Goal: Task Accomplishment & Management: Manage account settings

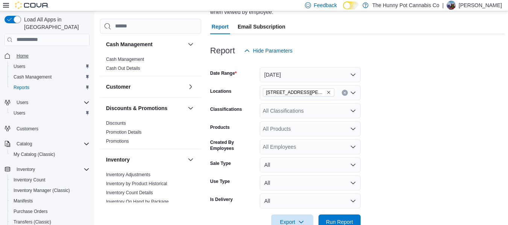
scroll to position [325, 0]
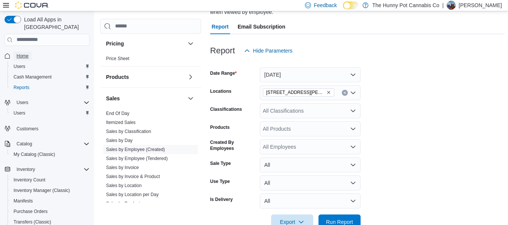
click at [23, 52] on span "Home" at bounding box center [23, 56] width 12 height 9
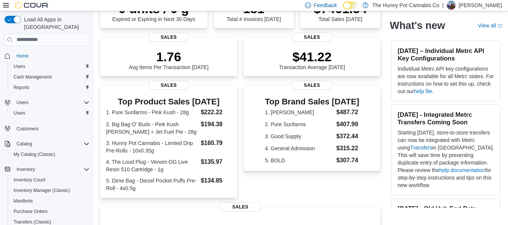
scroll to position [84, 0]
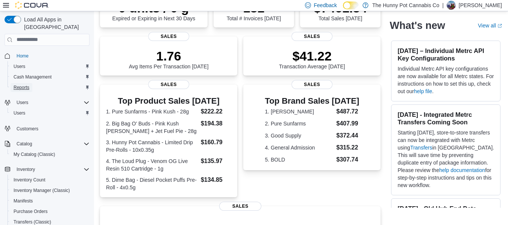
click at [28, 85] on span "Reports" at bounding box center [22, 88] width 16 height 6
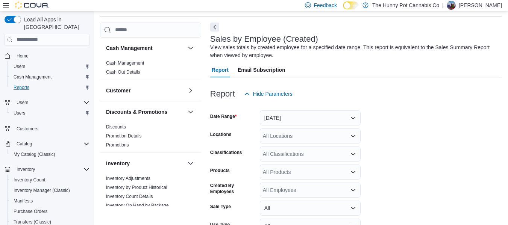
scroll to position [57, 0]
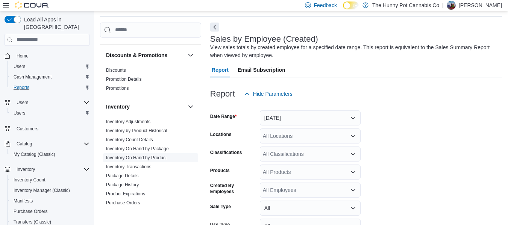
click at [141, 156] on link "Inventory On Hand by Product" at bounding box center [136, 157] width 61 height 5
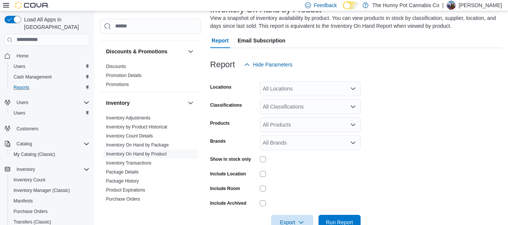
scroll to position [56, 0]
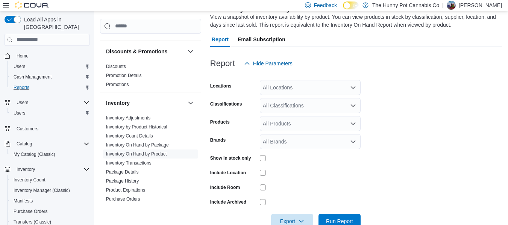
click at [284, 85] on div "All Locations" at bounding box center [310, 87] width 101 height 15
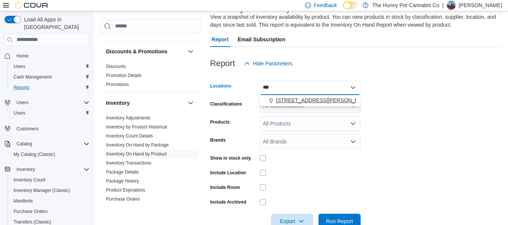
type input "***"
click at [301, 102] on span "[STREET_ADDRESS][PERSON_NAME]" at bounding box center [324, 101] width 96 height 8
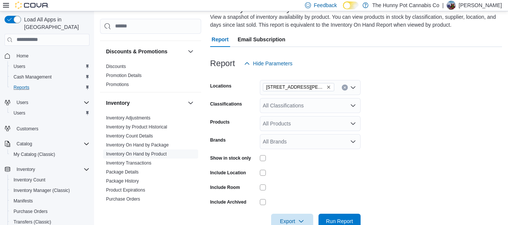
click at [441, 134] on form "Locations [STREET_ADDRESS][PERSON_NAME] Classifications All Classifications Pro…" at bounding box center [356, 150] width 292 height 158
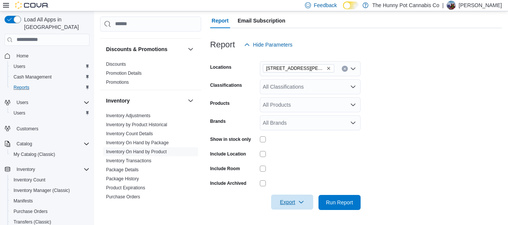
click at [286, 203] on span "Export" at bounding box center [292, 202] width 33 height 15
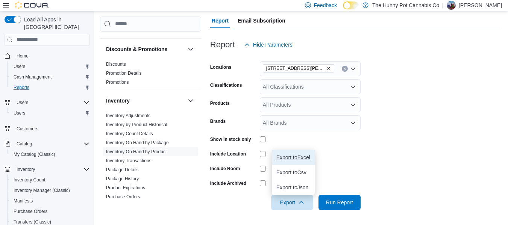
click at [296, 161] on button "Export to Excel" at bounding box center [293, 157] width 43 height 15
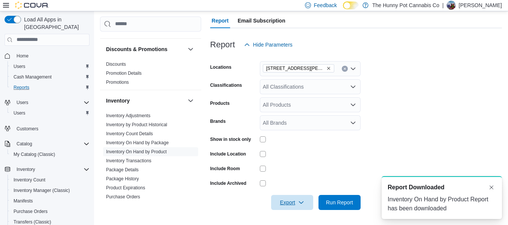
scroll to position [0, 0]
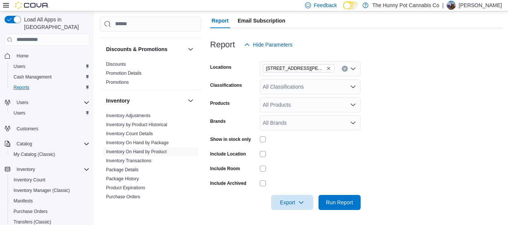
click at [499, 41] on div "Report Hide Parameters" at bounding box center [356, 44] width 292 height 15
click at [49, 73] on span "Cash Management" at bounding box center [33, 77] width 38 height 9
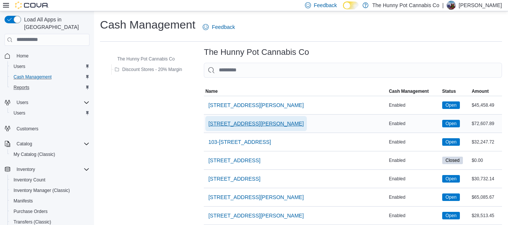
click at [249, 125] on span "[STREET_ADDRESS][PERSON_NAME]" at bounding box center [256, 124] width 96 height 8
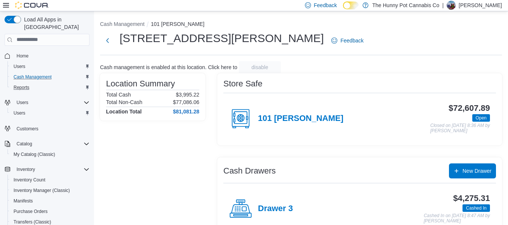
scroll to position [9, 0]
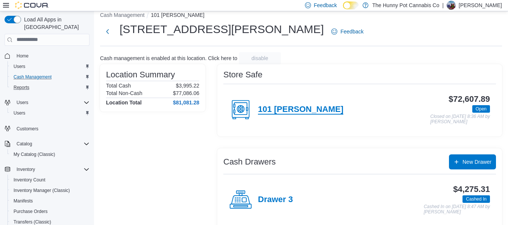
click at [281, 109] on h4 "101 [PERSON_NAME]" at bounding box center [300, 110] width 85 height 10
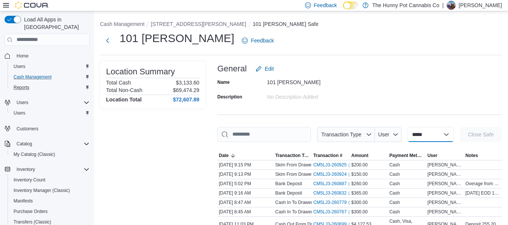
click at [418, 132] on select "**********" at bounding box center [431, 134] width 46 height 15
select select "**********"
click at [408, 127] on select "**********" at bounding box center [431, 134] width 46 height 15
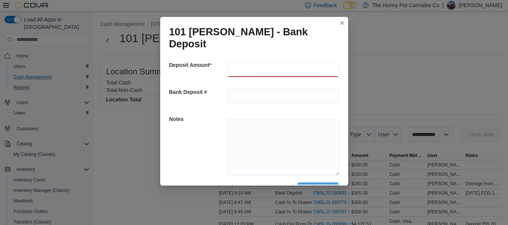
click at [247, 62] on input "number" at bounding box center [283, 69] width 112 height 15
type input "***"
click at [251, 126] on textarea at bounding box center [283, 147] width 112 height 56
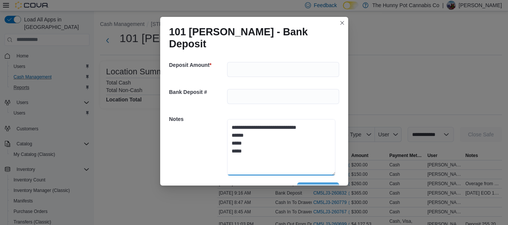
type textarea "**********"
click at [314, 186] on span "Save" at bounding box center [318, 190] width 12 height 8
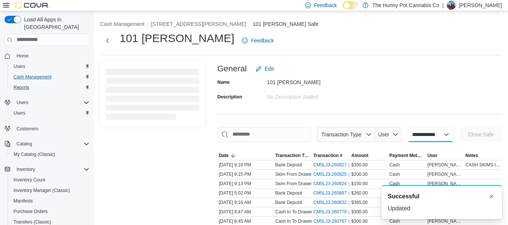
select select
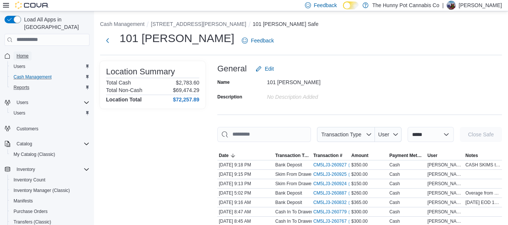
click at [22, 53] on span "Home" at bounding box center [23, 56] width 12 height 6
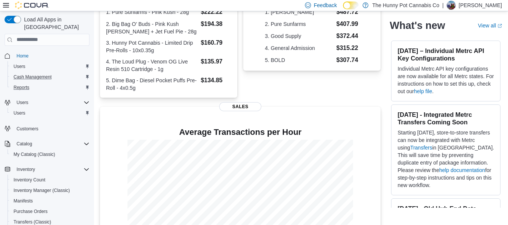
scroll to position [223, 0]
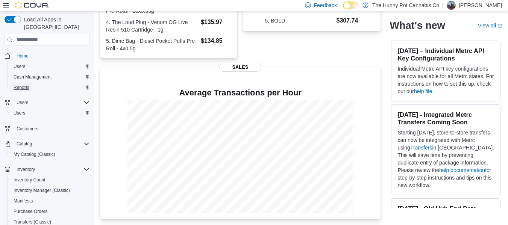
click at [27, 85] on span "Reports" at bounding box center [22, 88] width 16 height 6
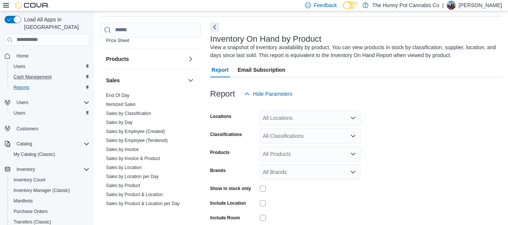
scroll to position [397, 0]
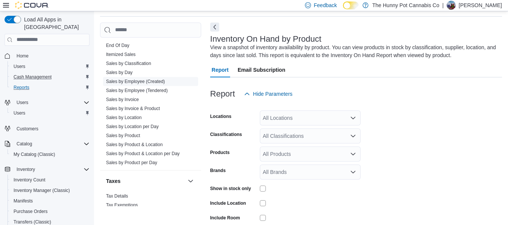
click at [153, 84] on link "Sales by Employee (Created)" at bounding box center [135, 81] width 59 height 5
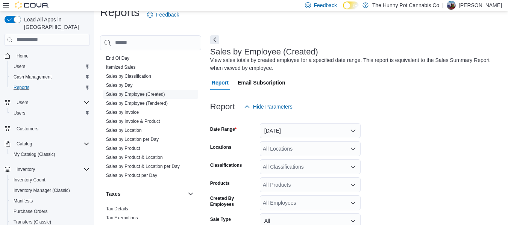
scroll to position [25, 0]
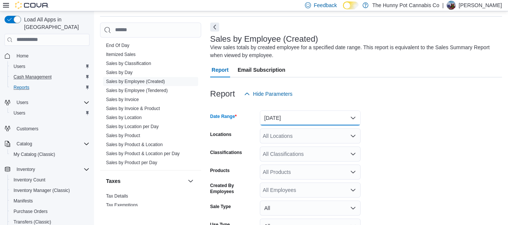
click at [283, 119] on button "[DATE]" at bounding box center [310, 118] width 101 height 15
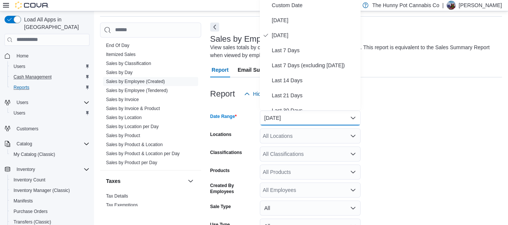
scroll to position [23, 0]
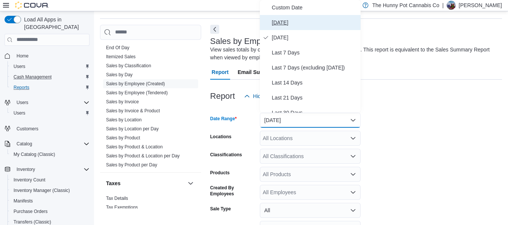
click at [292, 28] on button "[DATE]" at bounding box center [310, 22] width 101 height 15
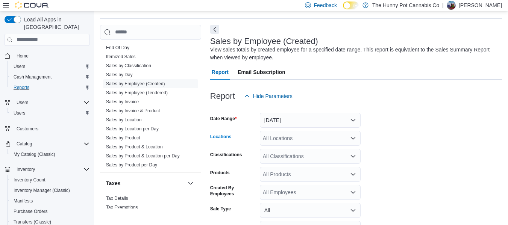
click at [288, 138] on div "All Locations" at bounding box center [310, 138] width 101 height 15
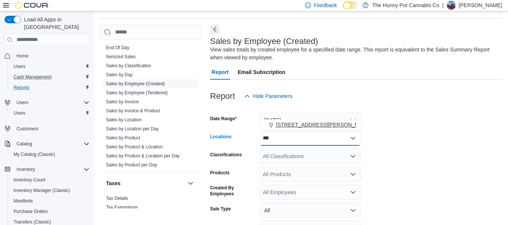
type input "***"
click at [291, 128] on span "[STREET_ADDRESS][PERSON_NAME]" at bounding box center [324, 125] width 96 height 8
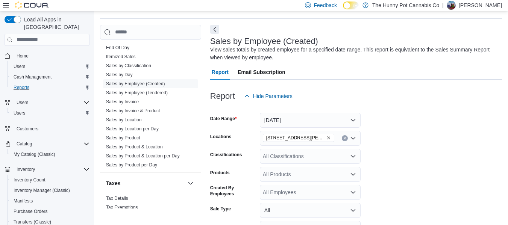
click at [424, 128] on form "Date Range [DATE] Locations [STREET_ADDRESS][PERSON_NAME] Classifications All C…" at bounding box center [356, 190] width 292 height 172
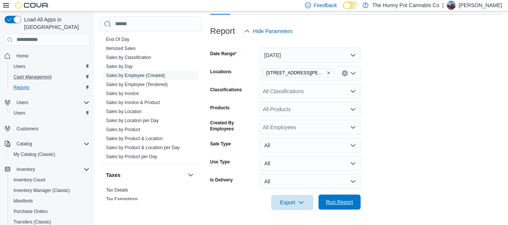
click at [340, 198] on span "Run Report" at bounding box center [339, 202] width 33 height 15
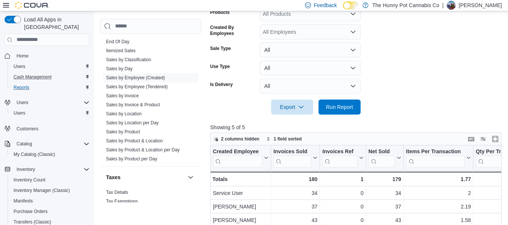
scroll to position [183, 0]
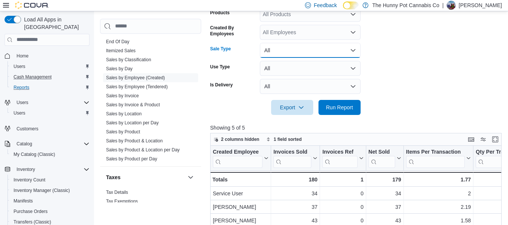
click at [302, 51] on button "All" at bounding box center [310, 50] width 101 height 15
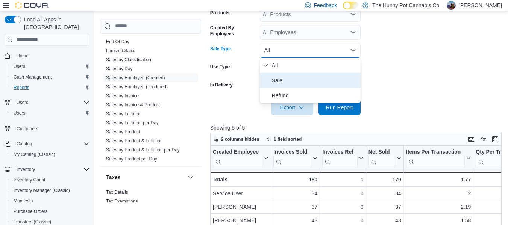
click at [286, 81] on span "Sale" at bounding box center [315, 80] width 86 height 9
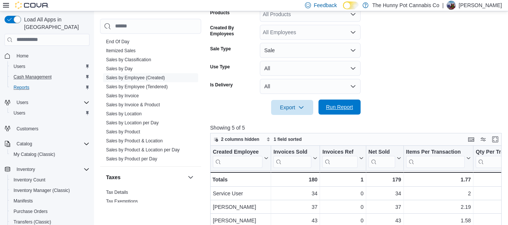
click at [338, 107] on span "Run Report" at bounding box center [339, 107] width 27 height 8
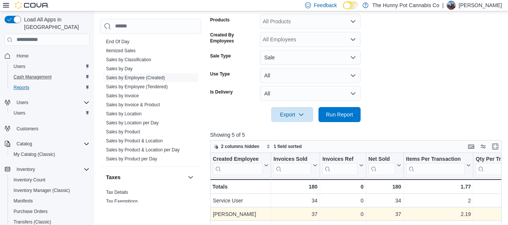
scroll to position [175, 0]
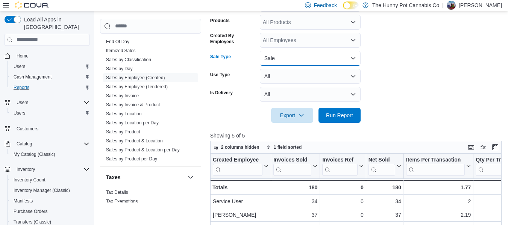
click at [312, 57] on button "Sale" at bounding box center [310, 58] width 101 height 15
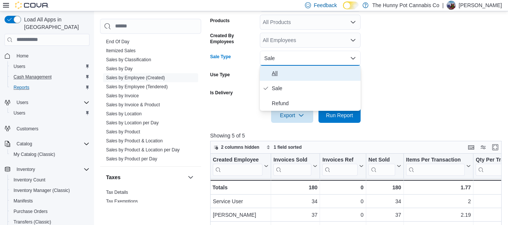
click at [275, 77] on span "All" at bounding box center [315, 73] width 86 height 9
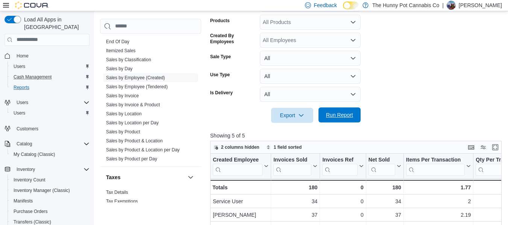
click at [338, 119] on span "Run Report" at bounding box center [339, 115] width 27 height 8
click at [25, 53] on span "Home" at bounding box center [23, 56] width 12 height 6
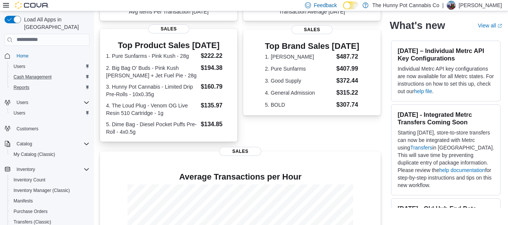
scroll to position [139, 0]
click at [28, 85] on span "Reports" at bounding box center [22, 88] width 16 height 6
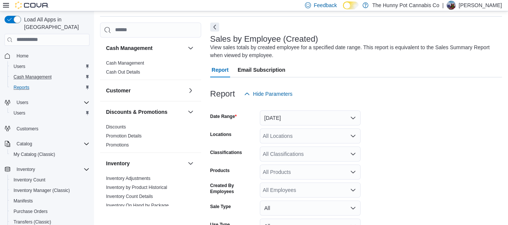
scroll to position [88, 0]
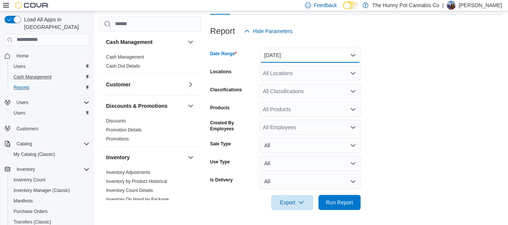
click at [309, 55] on button "[DATE]" at bounding box center [310, 55] width 101 height 15
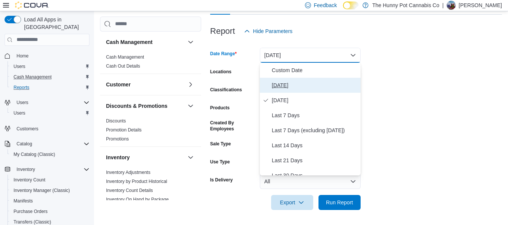
click at [286, 84] on span "[DATE]" at bounding box center [315, 85] width 86 height 9
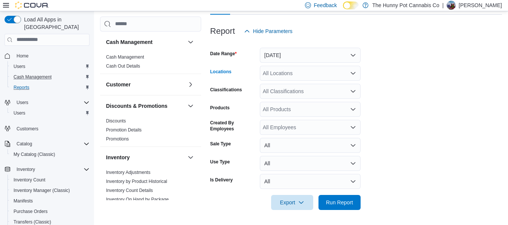
click at [295, 78] on div "All Locations" at bounding box center [310, 73] width 101 height 15
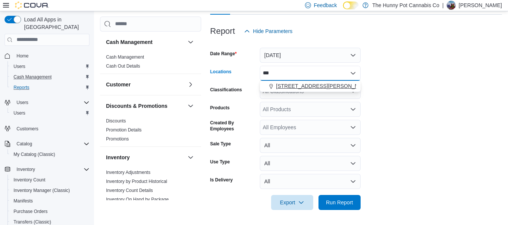
type input "***"
click at [299, 85] on span "[STREET_ADDRESS][PERSON_NAME]" at bounding box center [324, 86] width 96 height 8
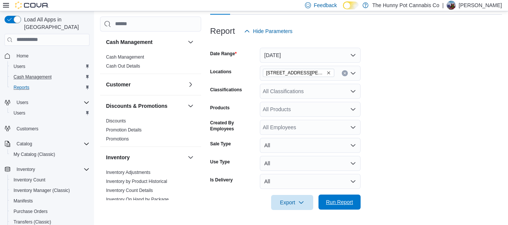
click at [342, 197] on span "Run Report" at bounding box center [339, 202] width 33 height 15
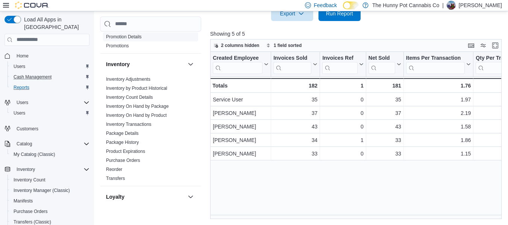
scroll to position [94, 0]
click at [160, 117] on link "Inventory On Hand by Product" at bounding box center [136, 114] width 61 height 5
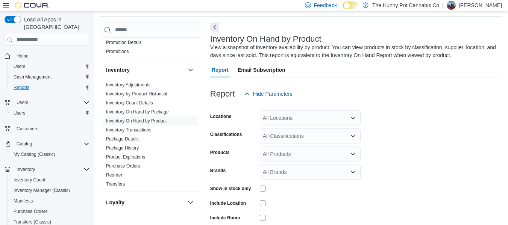
scroll to position [74, 0]
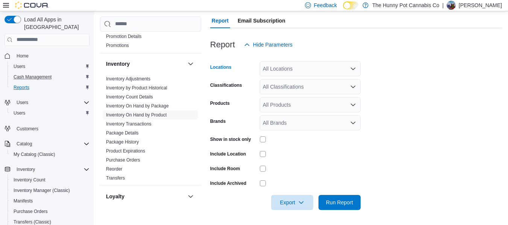
click at [292, 68] on div "All Locations" at bounding box center [310, 68] width 101 height 15
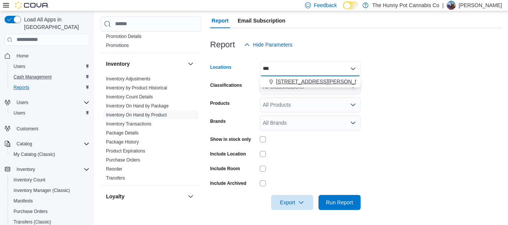
type input "***"
click at [294, 80] on span "[STREET_ADDRESS][PERSON_NAME]" at bounding box center [324, 82] width 96 height 8
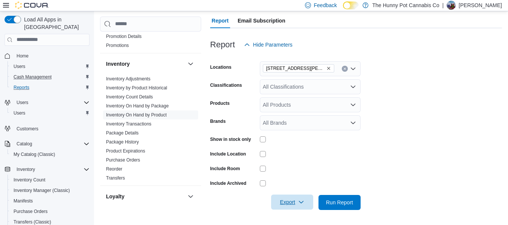
click at [293, 208] on span "Export" at bounding box center [292, 202] width 33 height 15
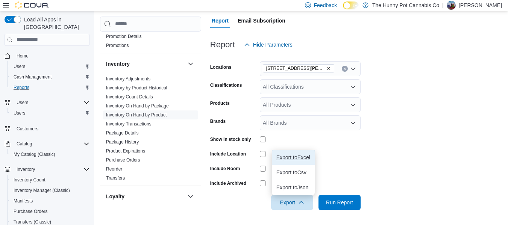
click at [296, 160] on span "Export to Excel" at bounding box center [294, 158] width 34 height 6
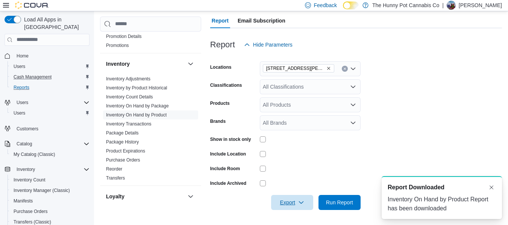
scroll to position [0, 0]
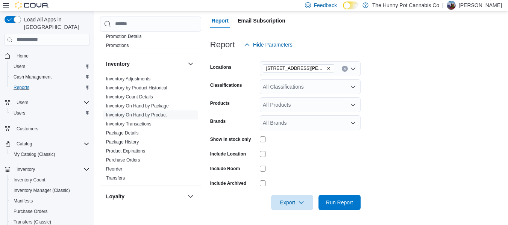
click at [473, 23] on div "Report Email Subscription" at bounding box center [356, 20] width 292 height 15
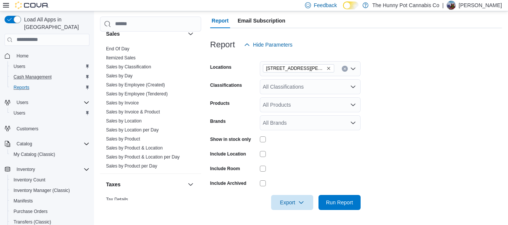
scroll to position [388, 0]
click at [128, 122] on link "Sales by Location" at bounding box center [124, 120] width 36 height 5
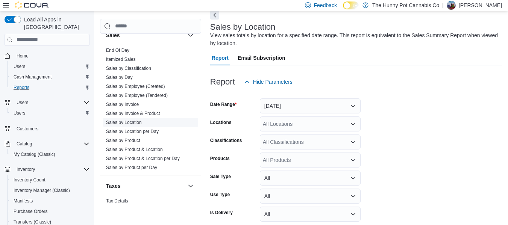
scroll to position [25, 0]
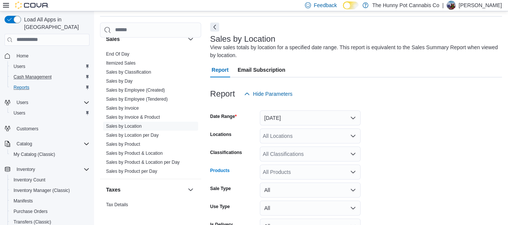
click at [306, 169] on div "All Products" at bounding box center [310, 172] width 101 height 15
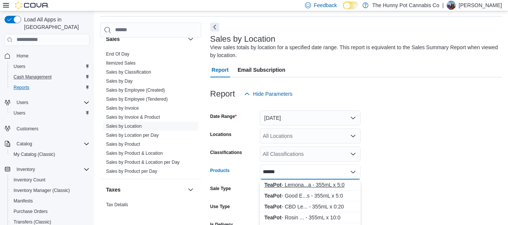
type input "******"
click at [306, 183] on div "TeaPot - Lemona...a - 355mL x 5:0" at bounding box center [310, 185] width 92 height 8
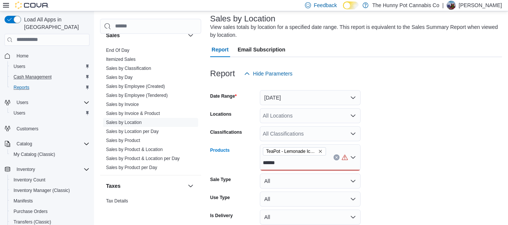
scroll to position [50, 0]
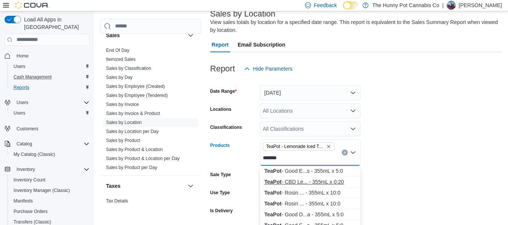
type input "******"
click at [295, 181] on div "TeaPot - CBD Le... - 355mL x 0:20" at bounding box center [310, 182] width 92 height 8
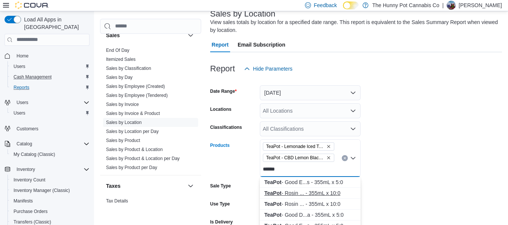
type input "******"
click at [297, 191] on div "TeaPot - Rosin ... - 355mL x 10:0" at bounding box center [310, 194] width 92 height 8
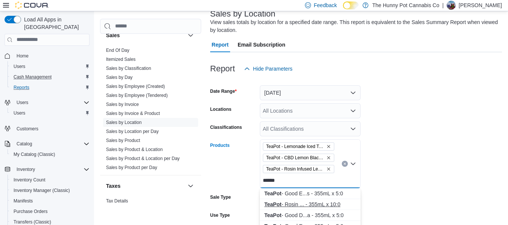
type input "******"
click at [311, 203] on div "TeaPot - Rosin ... - 355mL x 10:0" at bounding box center [310, 205] width 92 height 8
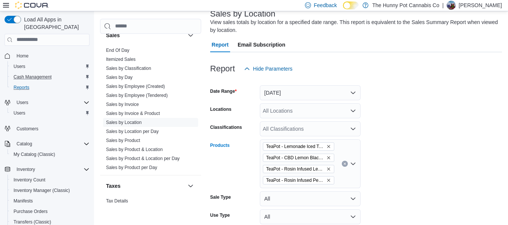
scroll to position [104, 0]
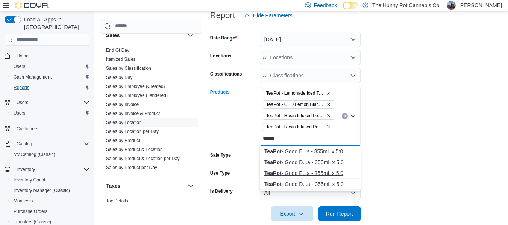
type input "******"
click at [315, 176] on div "TeaPot - Good E...a - 355mL x 5:0" at bounding box center [310, 174] width 92 height 8
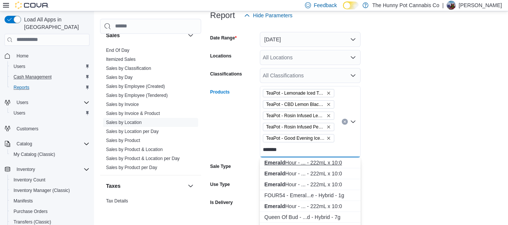
type input "*******"
click at [306, 164] on div "Emerald Hour - ... - 222mL x 10:0" at bounding box center [310, 163] width 92 height 8
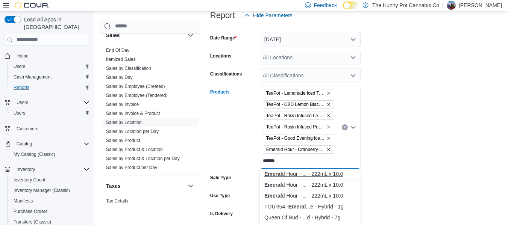
type input "******"
click at [307, 175] on div "Emeral d Hour - ... - 222mL x 10:0" at bounding box center [310, 174] width 92 height 8
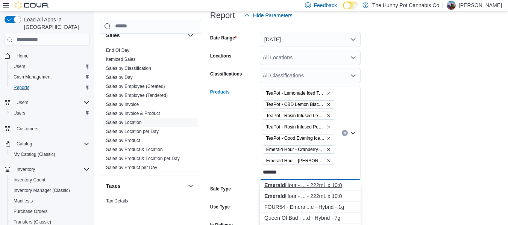
type input "*******"
click at [313, 187] on div "Emerald Hour - ... - 222mL x 10:0" at bounding box center [310, 186] width 92 height 8
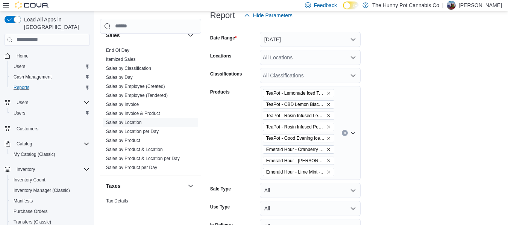
click at [406, 155] on form "Date Range [DATE] Locations All Locations Classifications All Classifications P…" at bounding box center [356, 139] width 292 height 233
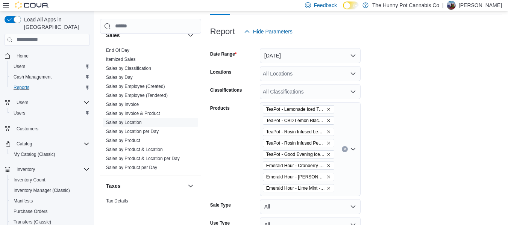
scroll to position [88, 0]
click at [309, 57] on button "[DATE]" at bounding box center [310, 55] width 101 height 15
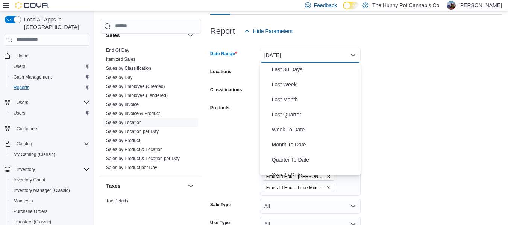
scroll to position [113, 0]
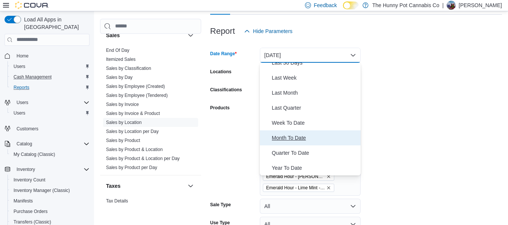
click at [301, 136] on span "Month To Date" at bounding box center [315, 138] width 86 height 9
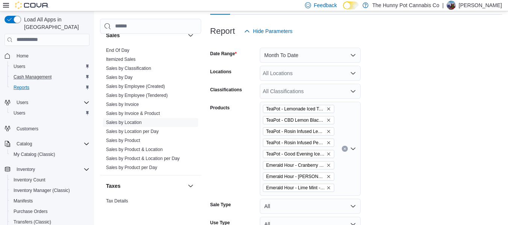
click at [466, 111] on form "Date Range Month To Date Locations All Locations Classifications All Classifica…" at bounding box center [356, 155] width 292 height 233
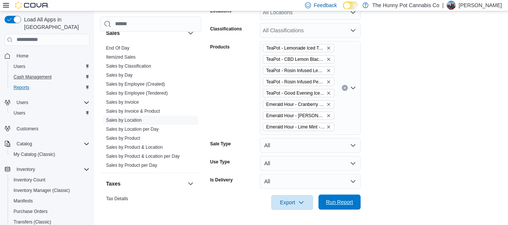
click at [339, 207] on span "Run Report" at bounding box center [339, 202] width 33 height 15
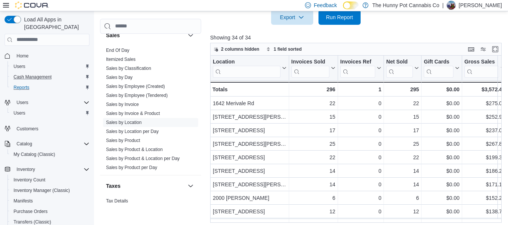
scroll to position [338, 0]
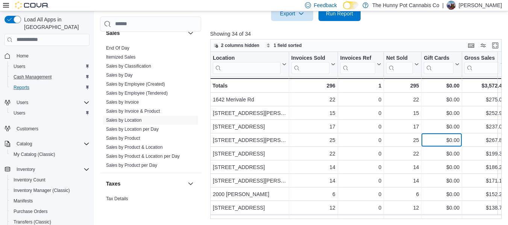
click at [431, 141] on div "$0.00" at bounding box center [442, 140] width 36 height 9
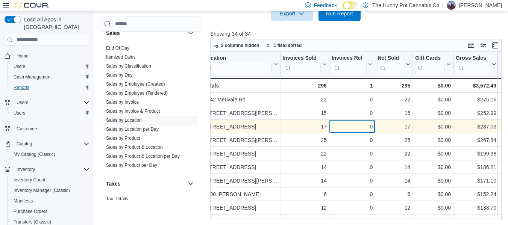
click at [334, 126] on div "0" at bounding box center [352, 126] width 41 height 9
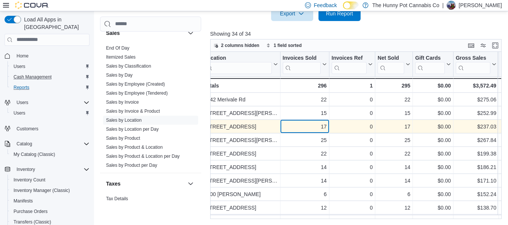
click at [315, 126] on div "17" at bounding box center [305, 126] width 44 height 9
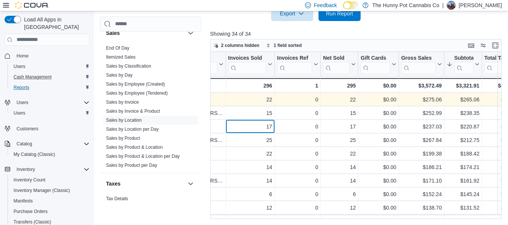
scroll to position [0, 0]
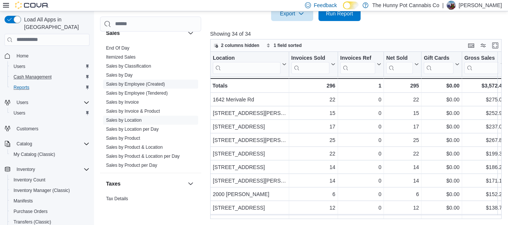
click at [158, 84] on link "Sales by Employee (Created)" at bounding box center [135, 84] width 59 height 5
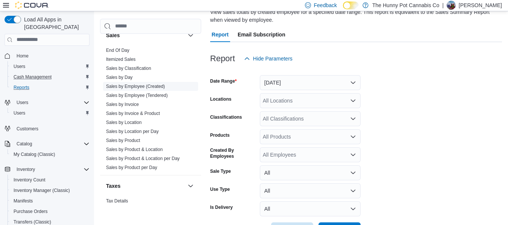
scroll to position [25, 0]
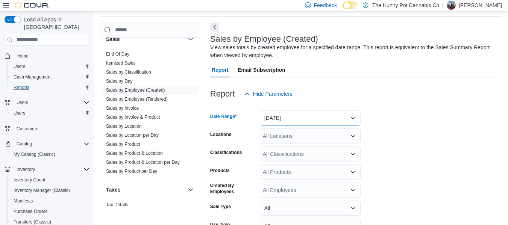
click at [295, 116] on button "[DATE]" at bounding box center [310, 118] width 101 height 15
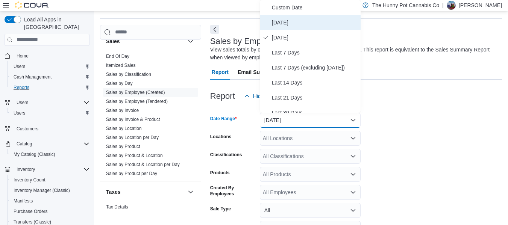
click at [278, 27] on span "[DATE]" at bounding box center [315, 22] width 86 height 9
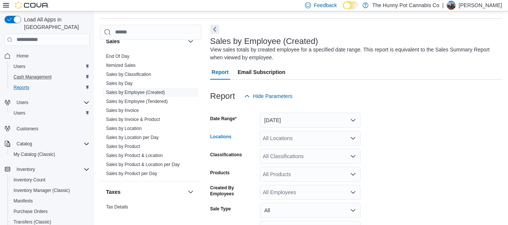
click at [285, 140] on div "All Locations" at bounding box center [310, 138] width 101 height 15
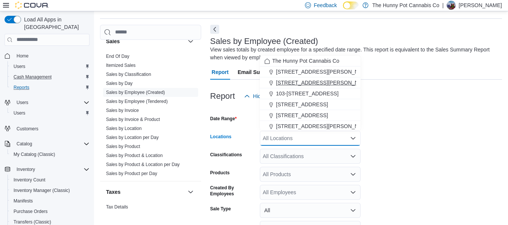
click at [291, 85] on span "[STREET_ADDRESS][PERSON_NAME]" at bounding box center [324, 83] width 96 height 8
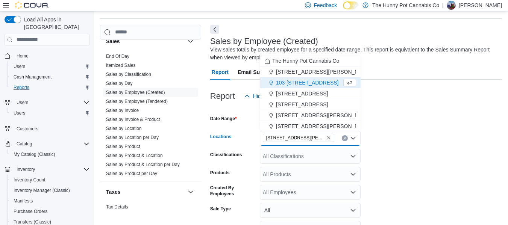
scroll to position [88, 0]
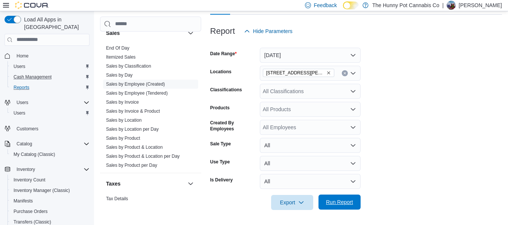
click at [343, 203] on span "Run Report" at bounding box center [339, 203] width 27 height 8
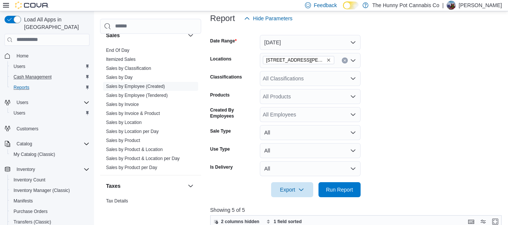
scroll to position [100, 0]
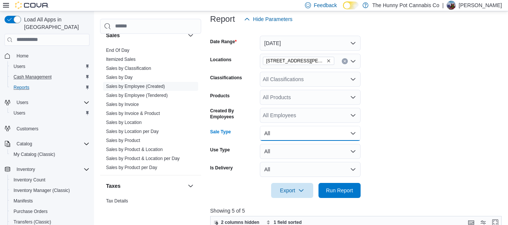
click at [321, 136] on button "All" at bounding box center [310, 133] width 101 height 15
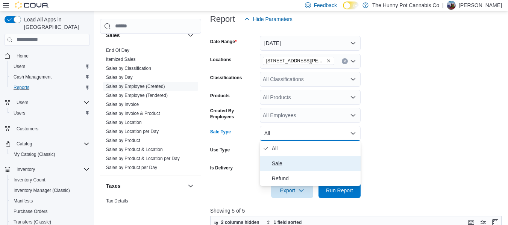
click at [298, 161] on span "Sale" at bounding box center [315, 163] width 86 height 9
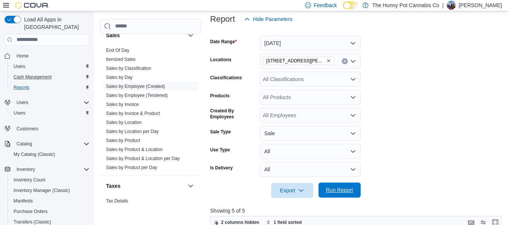
click at [332, 186] on span "Run Report" at bounding box center [339, 190] width 33 height 15
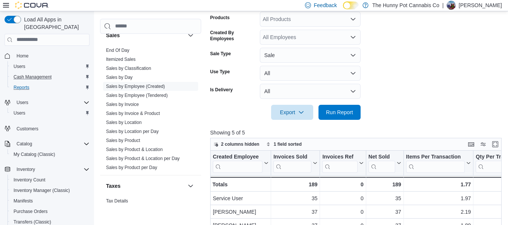
scroll to position [178, 0]
click at [316, 54] on button "Sale" at bounding box center [310, 55] width 101 height 15
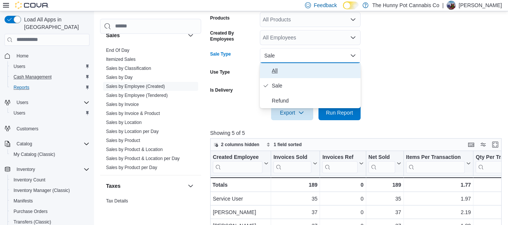
click at [286, 73] on span "All" at bounding box center [315, 70] width 86 height 9
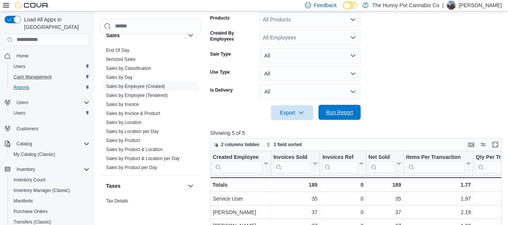
click at [345, 114] on span "Run Report" at bounding box center [339, 113] width 27 height 8
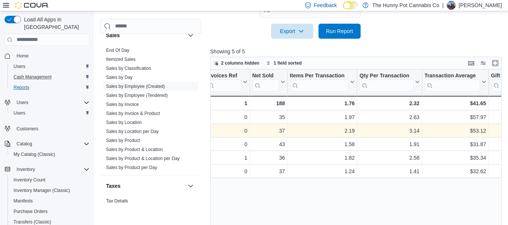
scroll to position [0, 117]
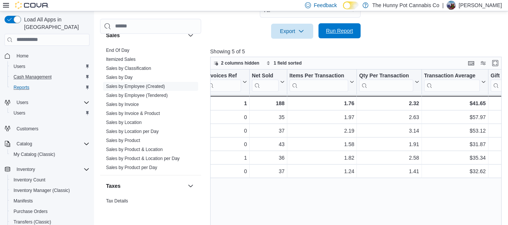
click at [349, 35] on span "Run Report" at bounding box center [339, 30] width 33 height 15
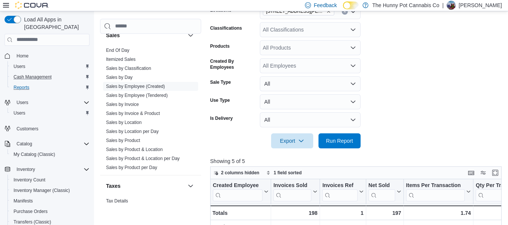
scroll to position [149, 0]
click at [301, 89] on button "All" at bounding box center [310, 84] width 101 height 15
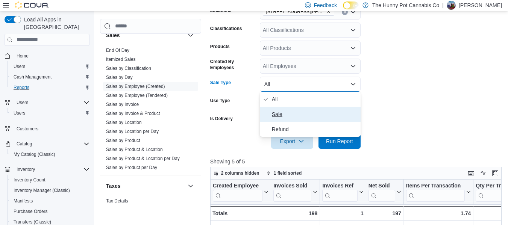
click at [289, 109] on button "Sale" at bounding box center [310, 114] width 101 height 15
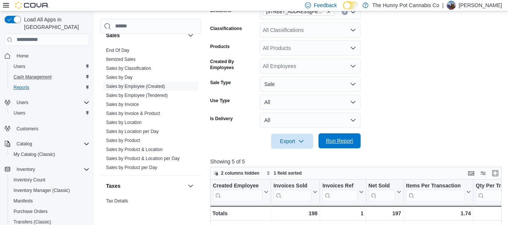
click at [336, 147] on span "Run Report" at bounding box center [339, 141] width 33 height 15
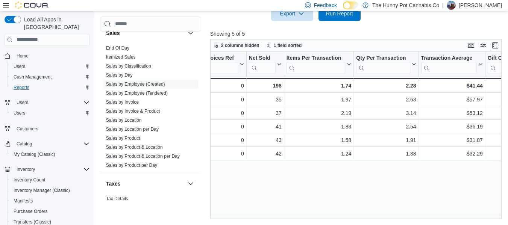
scroll to position [0, 120]
click at [324, 15] on span "Run Report" at bounding box center [339, 13] width 33 height 15
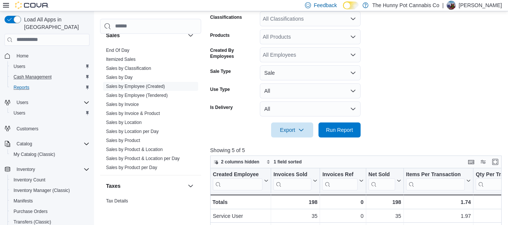
scroll to position [160, 0]
click at [285, 72] on button "Sale" at bounding box center [310, 73] width 101 height 15
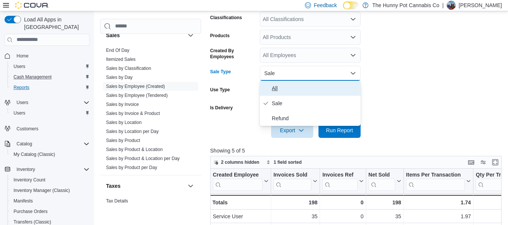
click at [275, 89] on span "All" at bounding box center [315, 88] width 86 height 9
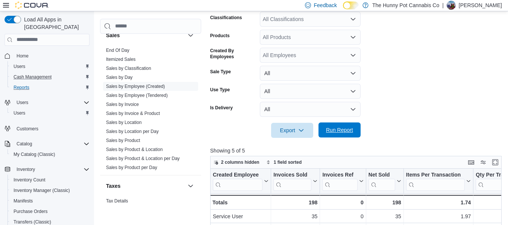
click at [335, 129] on span "Run Report" at bounding box center [339, 130] width 27 height 8
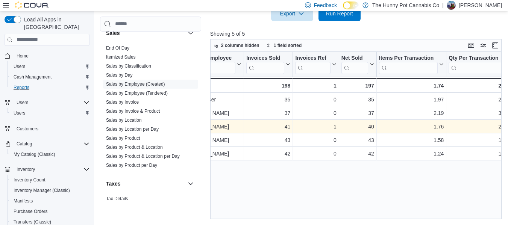
scroll to position [0, 27]
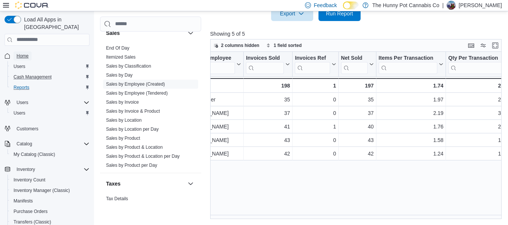
click at [18, 53] on span "Home" at bounding box center [23, 56] width 12 height 6
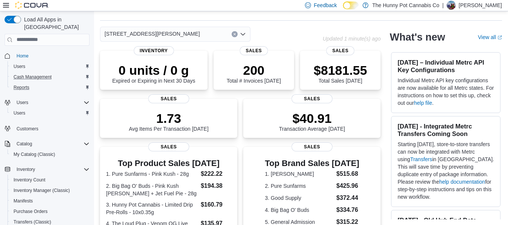
scroll to position [21, 0]
click at [21, 53] on span "Home" at bounding box center [23, 56] width 12 height 6
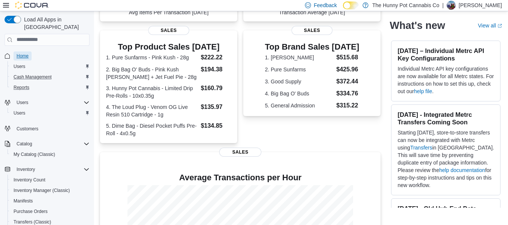
scroll to position [137, 0]
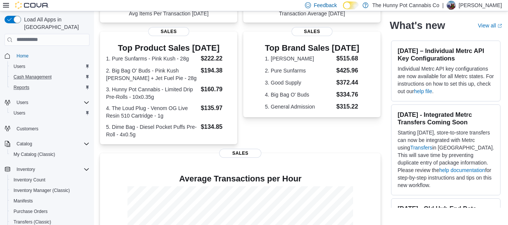
click at [389, 80] on div "101 [PERSON_NAME] Pkwy Updated 1 minute(s) ago 0 units / 0 g Expired or Expirin…" at bounding box center [301, 108] width 402 height 394
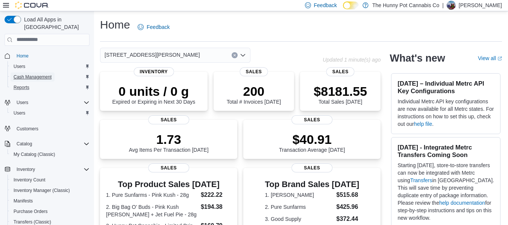
click at [48, 74] on span "Cash Management" at bounding box center [33, 77] width 38 height 6
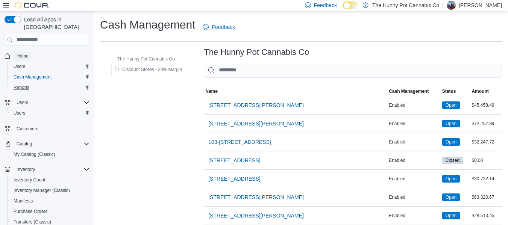
click at [14, 52] on link "Home" at bounding box center [23, 56] width 18 height 9
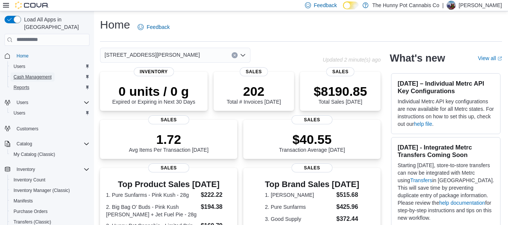
click at [50, 73] on span "Cash Management" at bounding box center [33, 77] width 38 height 9
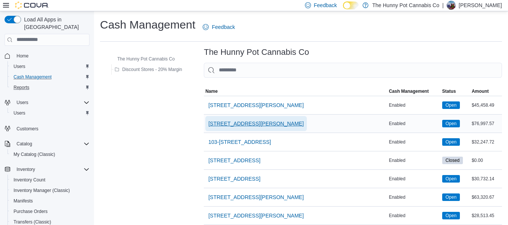
click at [225, 119] on span "[STREET_ADDRESS][PERSON_NAME]" at bounding box center [256, 123] width 96 height 15
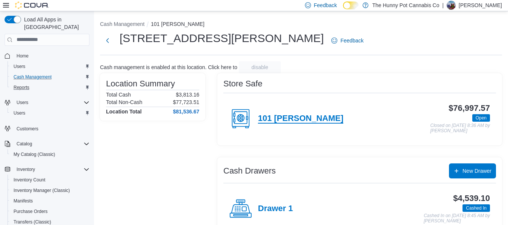
click at [283, 121] on h4 "101 [PERSON_NAME]" at bounding box center [300, 119] width 85 height 10
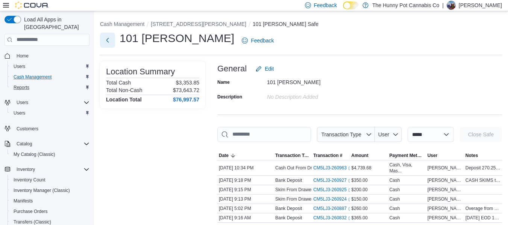
click at [111, 35] on button "Next" at bounding box center [107, 40] width 15 height 15
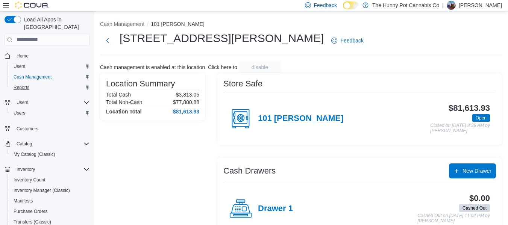
click at [289, 125] on div "101 [PERSON_NAME]" at bounding box center [286, 119] width 114 height 23
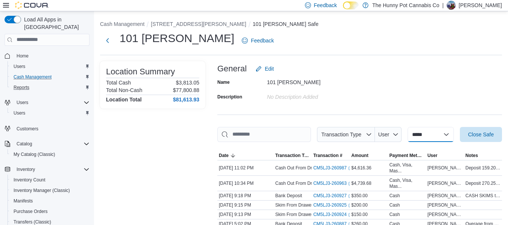
click at [433, 130] on select "**********" at bounding box center [431, 134] width 46 height 15
click at [420, 81] on div "Name 101 [PERSON_NAME] Description No Description added" at bounding box center [359, 89] width 285 height 26
click at [437, 135] on select "**********" at bounding box center [431, 134] width 46 height 15
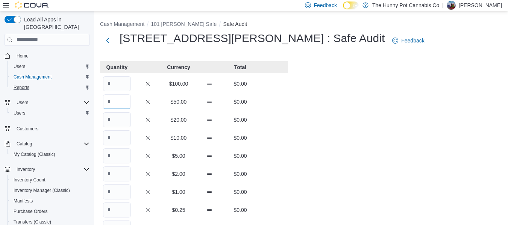
click at [117, 102] on input "Quantity" at bounding box center [117, 101] width 28 height 15
type input "*"
type input "**"
type input "***"
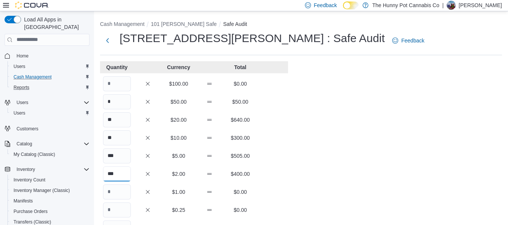
type input "***"
type input "****"
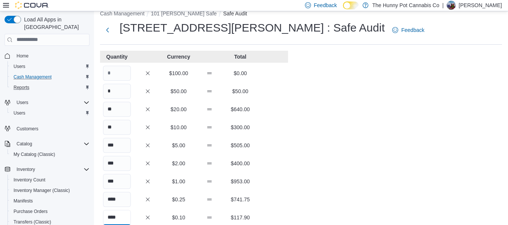
type input "****"
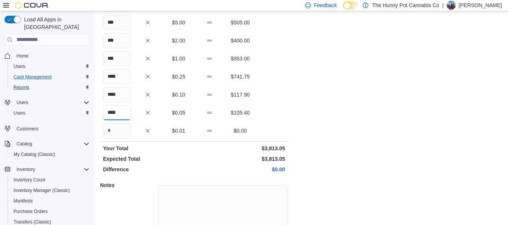
type input "****"
click at [232, 187] on textarea at bounding box center [223, 213] width 130 height 56
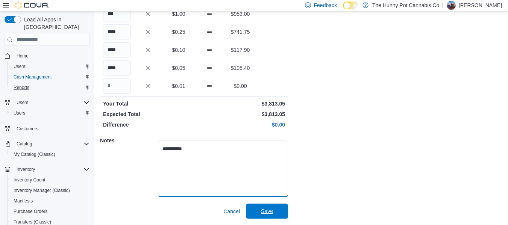
type textarea "**********"
click at [273, 208] on span "Save" at bounding box center [267, 212] width 12 height 8
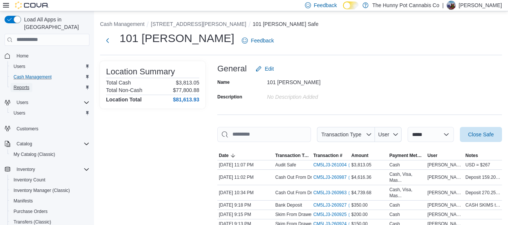
click at [24, 85] on span "Reports" at bounding box center [22, 88] width 16 height 6
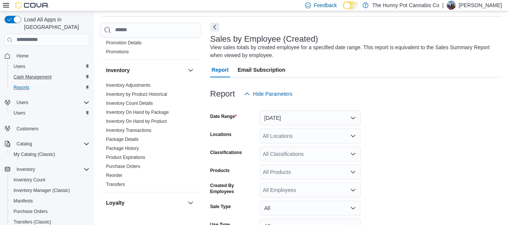
scroll to position [94, 0]
click at [159, 119] on link "Inventory On Hand by Product" at bounding box center [136, 121] width 61 height 5
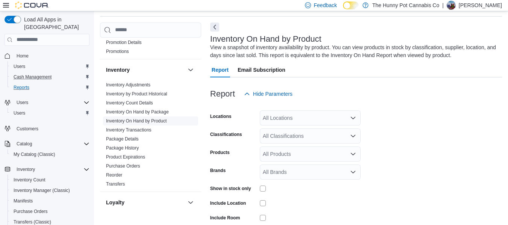
scroll to position [74, 0]
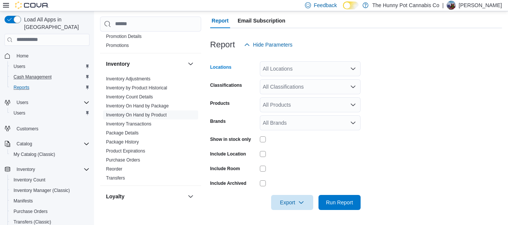
click at [319, 71] on div "All Locations" at bounding box center [310, 68] width 101 height 15
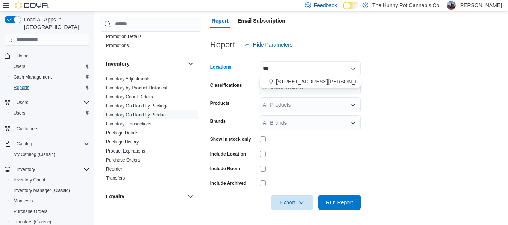
type input "***"
click at [315, 78] on span "[STREET_ADDRESS][PERSON_NAME]" at bounding box center [324, 82] width 96 height 8
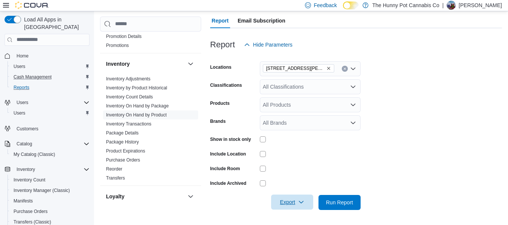
click at [282, 202] on span "Export" at bounding box center [292, 202] width 33 height 15
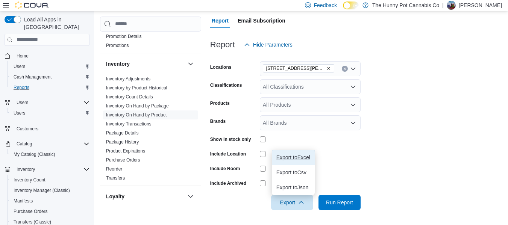
click at [301, 157] on span "Export to Excel" at bounding box center [294, 158] width 34 height 6
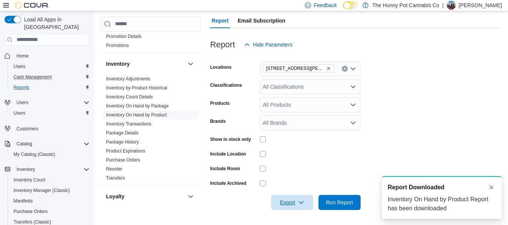
scroll to position [0, 0]
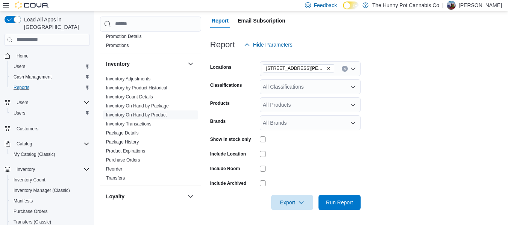
click at [463, 60] on div at bounding box center [356, 56] width 292 height 9
